Goal: Transaction & Acquisition: Purchase product/service

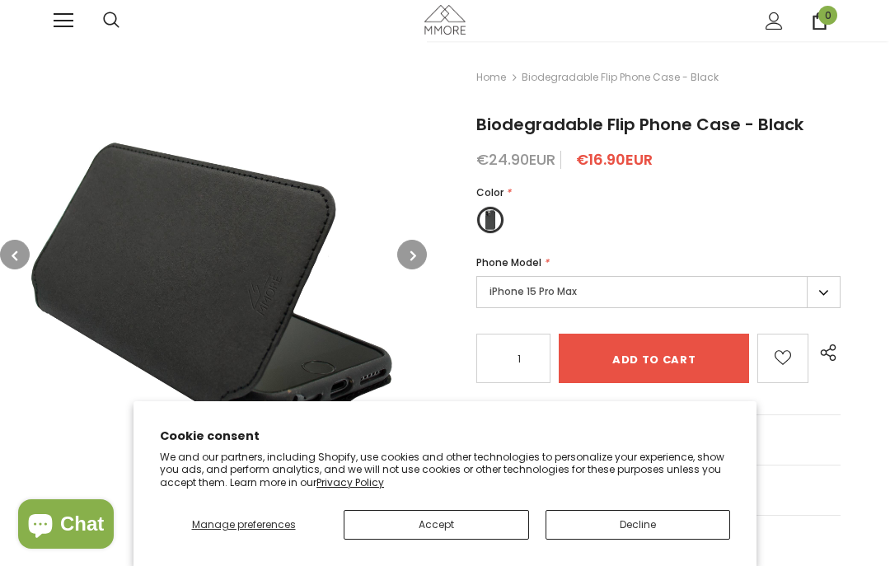
type input "0"
click at [455, 527] on button "Accept" at bounding box center [435, 525] width 185 height 30
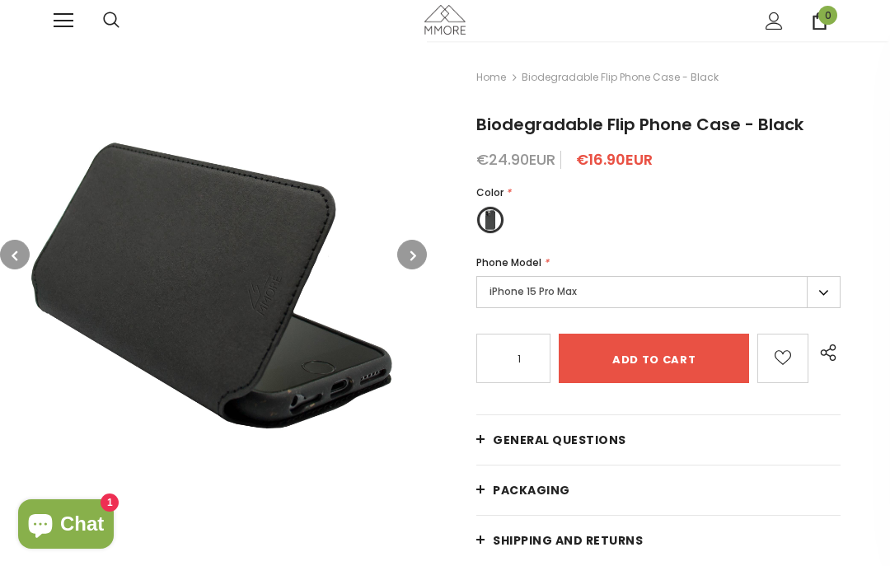
click at [63, 15] on link at bounding box center [64, 21] width 20 height 20
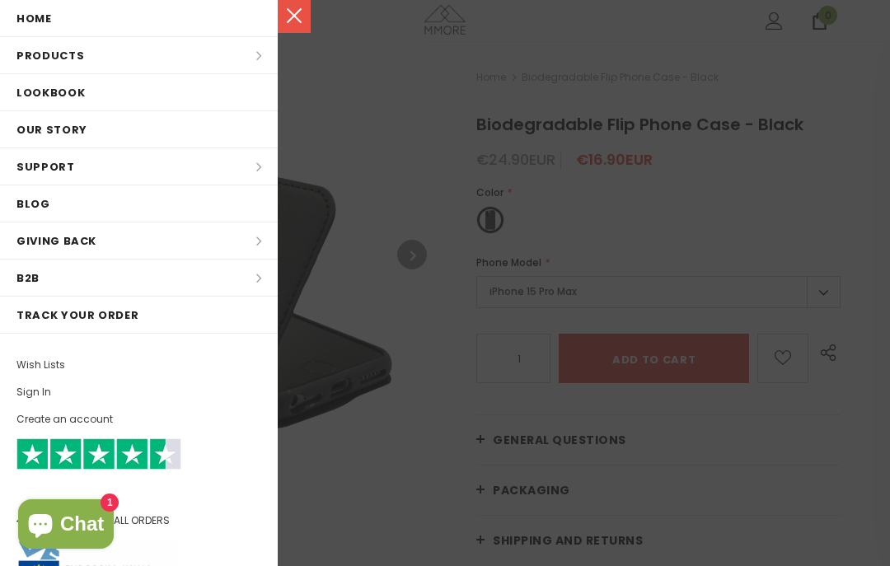
click at [81, 65] on li "Products Products All Products All Collections BUNDLES Organic Collection Wood …" at bounding box center [139, 55] width 278 height 37
click at [259, 62] on li "Products Products All Products All Collections BUNDLES Organic Collection Wood …" at bounding box center [139, 55] width 278 height 37
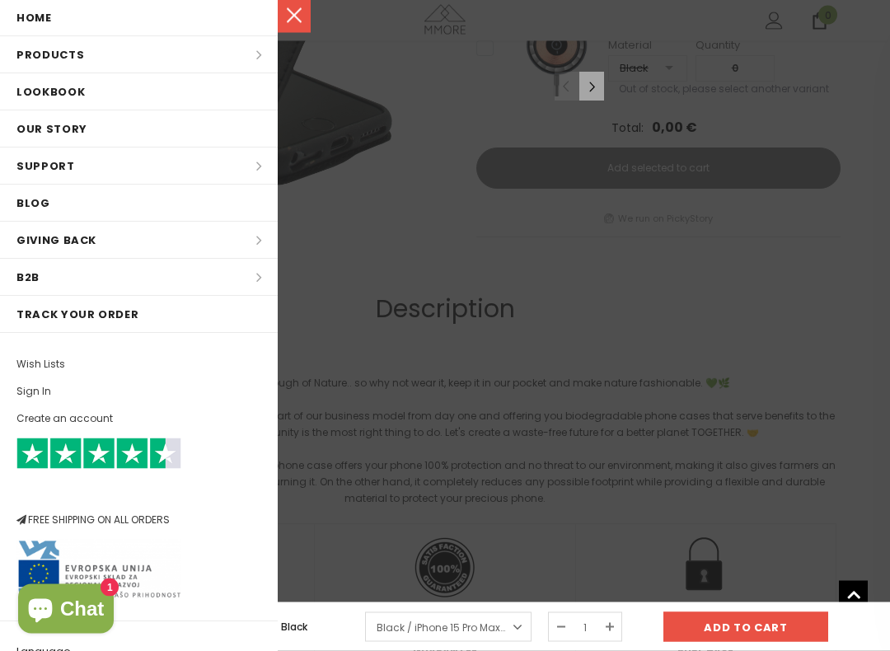
scroll to position [938, 0]
click at [110, 58] on li "Products Products All Products All Collections BUNDLES Organic Collection Wood …" at bounding box center [139, 55] width 278 height 37
click at [308, 26] on link at bounding box center [294, 16] width 33 height 33
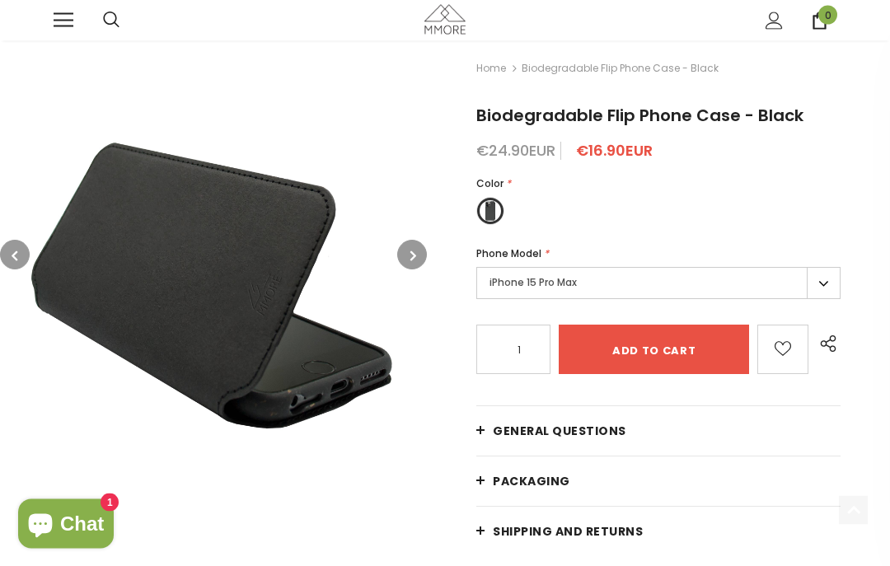
scroll to position [0, 0]
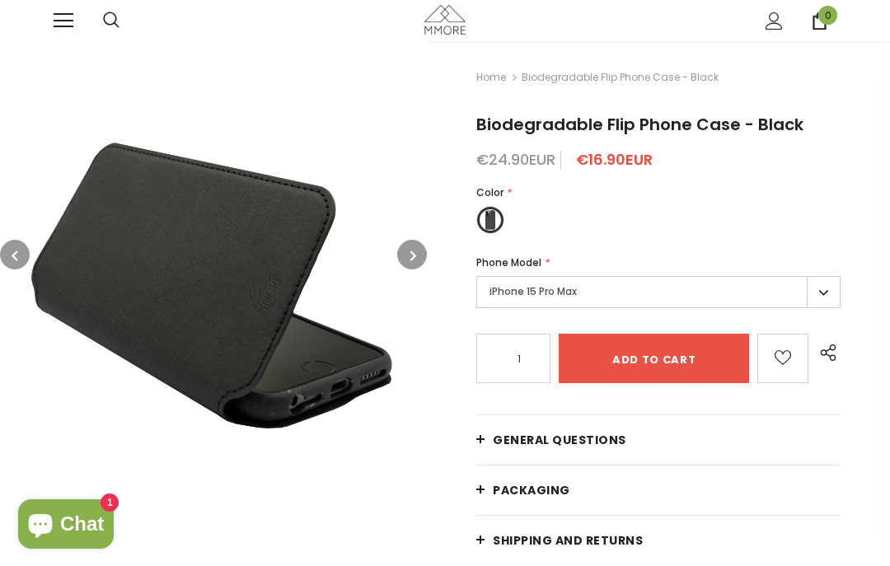
click at [104, 19] on icon at bounding box center [111, 20] width 16 height 16
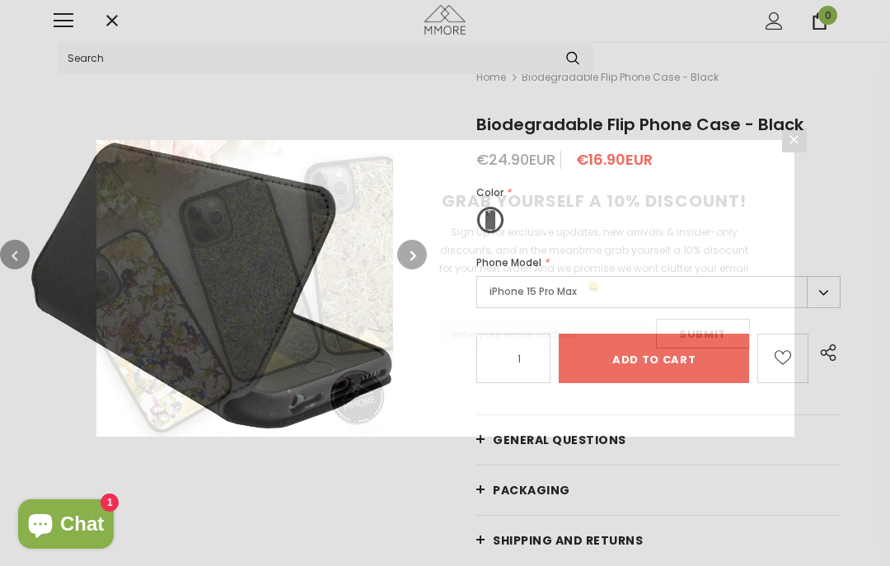
click at [190, 68] on div "GRAB YOURSELF A 10% DISCOUNT! Sign Up for exclusive updates, new arrivals & ins…" at bounding box center [445, 283] width 890 height 566
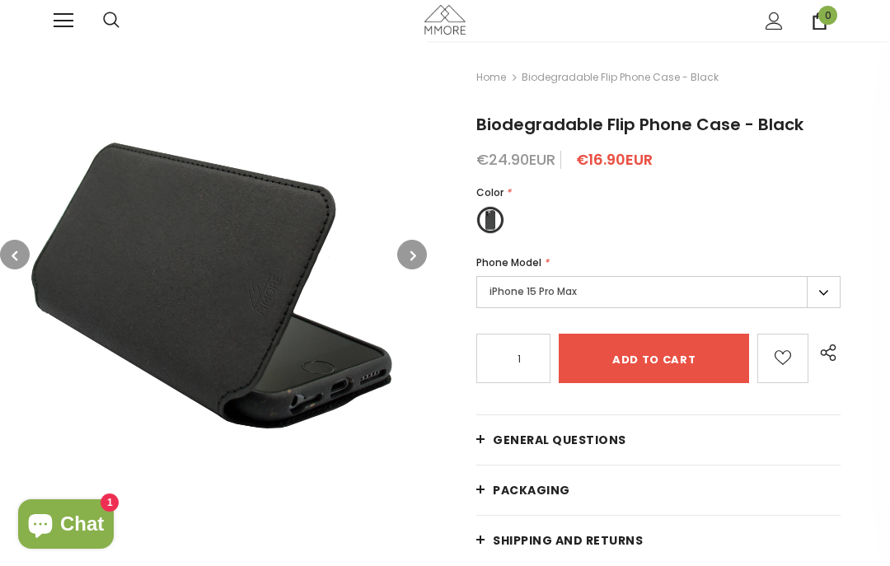
click at [116, 18] on icon at bounding box center [111, 20] width 16 height 16
click at [165, 66] on input "Search Site" at bounding box center [305, 57] width 494 height 33
type input "I Pad case"
click at [572, 58] on button "submit" at bounding box center [572, 58] width 41 height 26
